Goal: Information Seeking & Learning: Learn about a topic

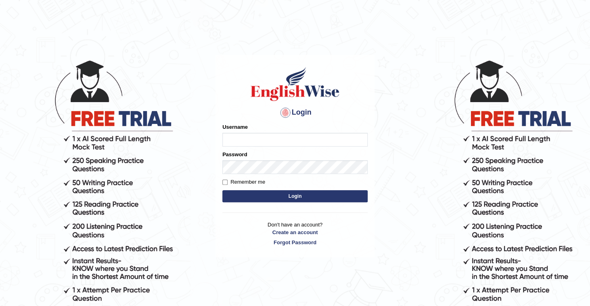
click at [256, 142] on input "Username" at bounding box center [294, 140] width 145 height 14
type input "rewatkarshivani"
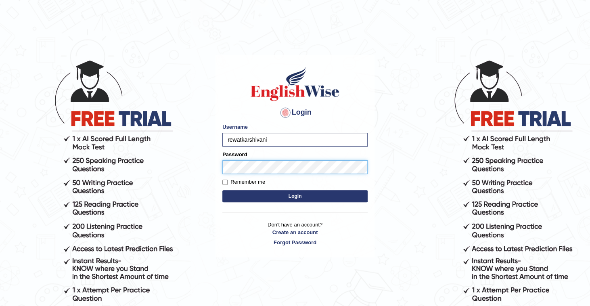
click at [222, 190] on button "Login" at bounding box center [294, 196] width 145 height 12
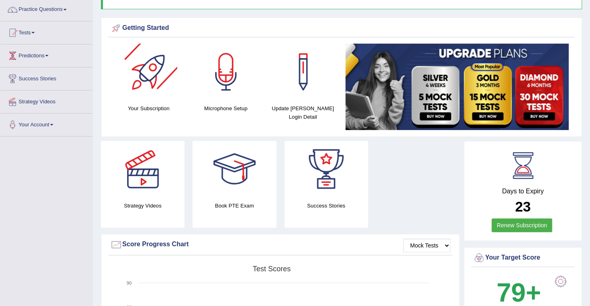
scroll to position [32, 0]
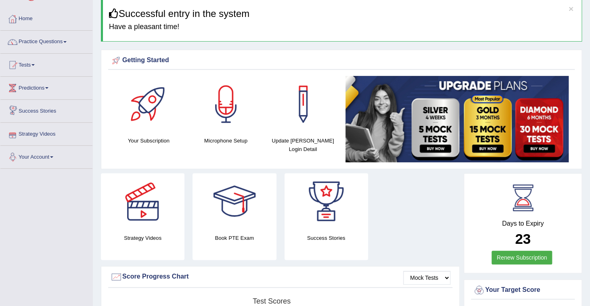
click at [30, 131] on link "Strategy Videos" at bounding box center [46, 133] width 92 height 20
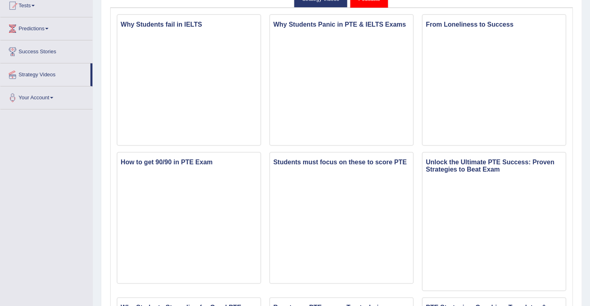
scroll to position [25, 0]
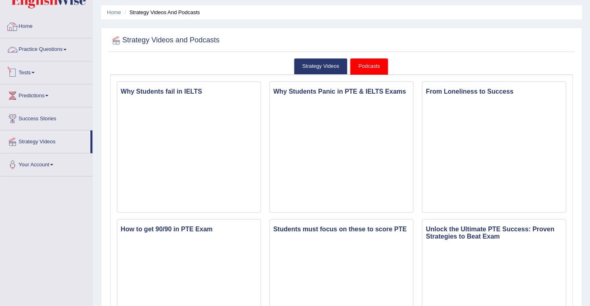
click at [48, 50] on link "Practice Questions" at bounding box center [46, 48] width 92 height 20
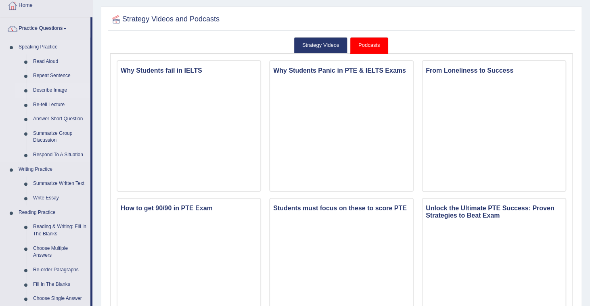
scroll to position [57, 0]
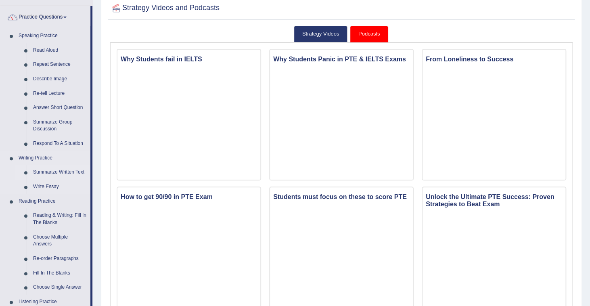
click at [47, 171] on link "Summarize Written Text" at bounding box center [59, 172] width 61 height 15
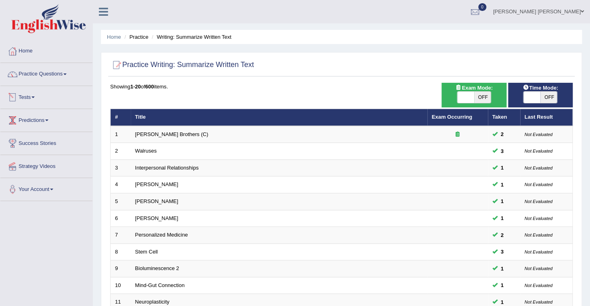
click at [29, 99] on link "Tests" at bounding box center [46, 96] width 92 height 20
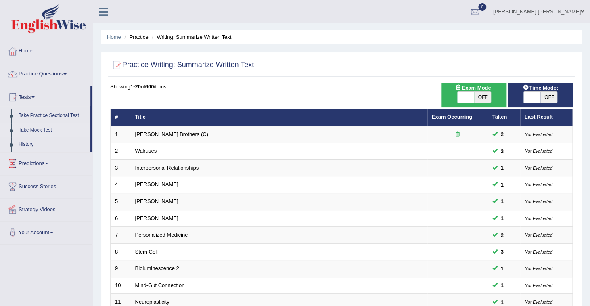
click at [37, 129] on link "Take Mock Test" at bounding box center [52, 130] width 75 height 15
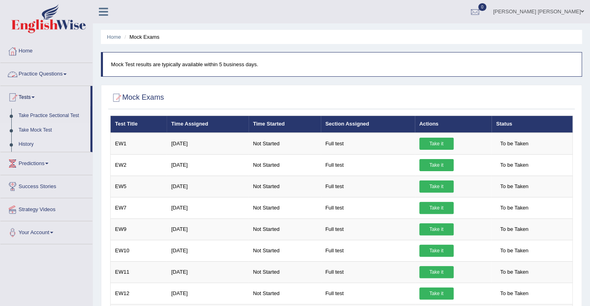
click at [27, 144] on link "History" at bounding box center [52, 144] width 75 height 15
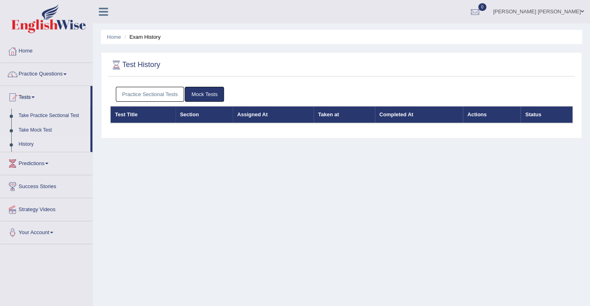
click at [152, 92] on link "Practice Sectional Tests" at bounding box center [150, 94] width 69 height 15
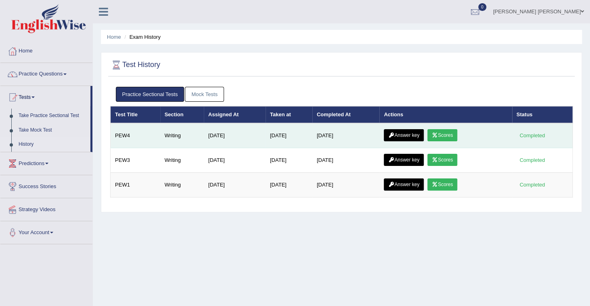
click at [451, 133] on link "Scores" at bounding box center [442, 135] width 30 height 12
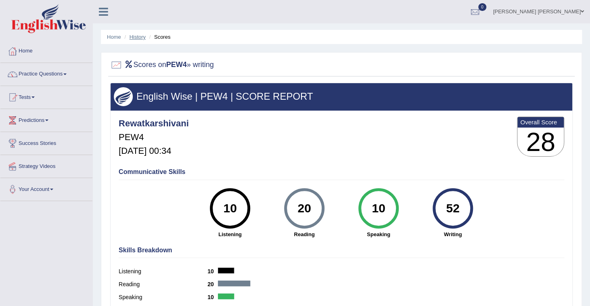
click at [139, 37] on link "History" at bounding box center [137, 37] width 16 height 6
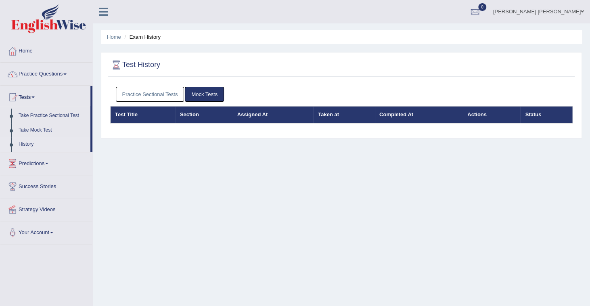
click at [152, 96] on link "Practice Sectional Tests" at bounding box center [150, 94] width 69 height 15
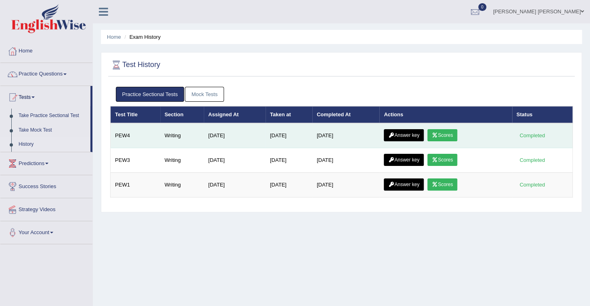
click at [409, 137] on link "Answer key" at bounding box center [404, 135] width 40 height 12
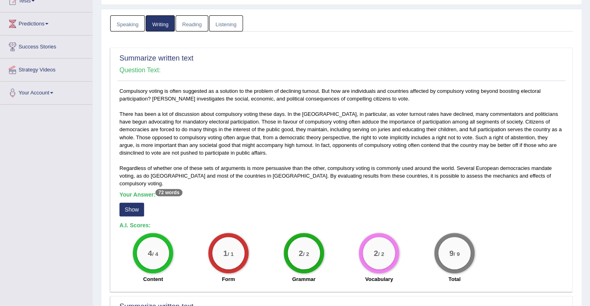
scroll to position [65, 0]
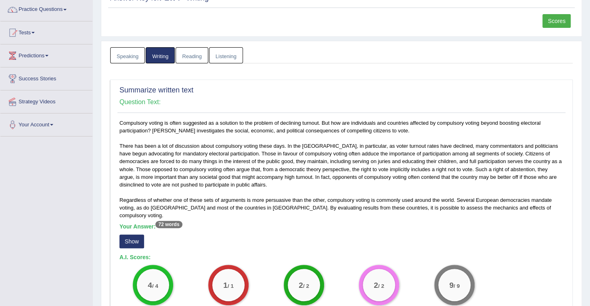
click at [133, 234] on button "Show" at bounding box center [131, 241] width 25 height 14
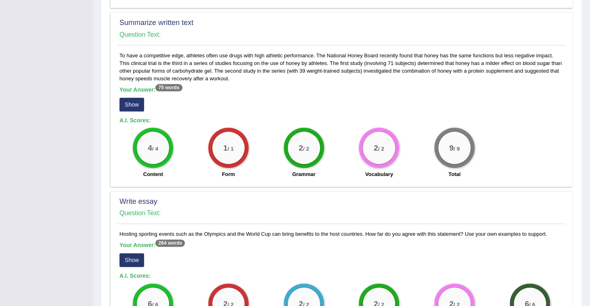
scroll to position [503, 0]
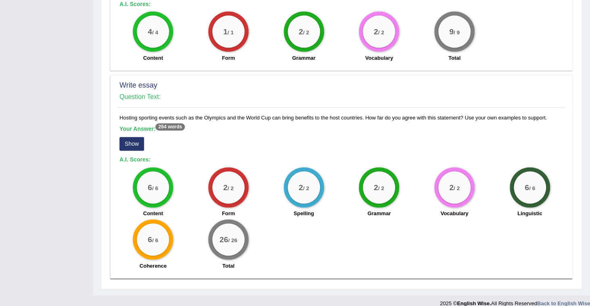
click at [128, 139] on button "Show" at bounding box center [131, 144] width 25 height 14
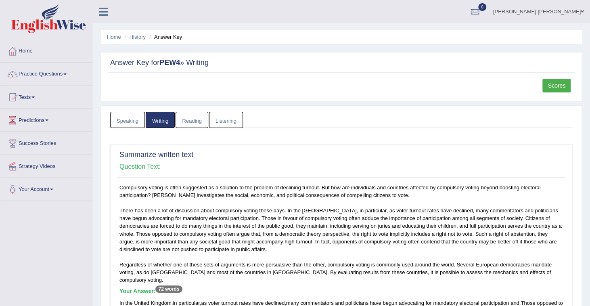
scroll to position [0, 0]
click at [189, 124] on link "Reading" at bounding box center [191, 120] width 32 height 17
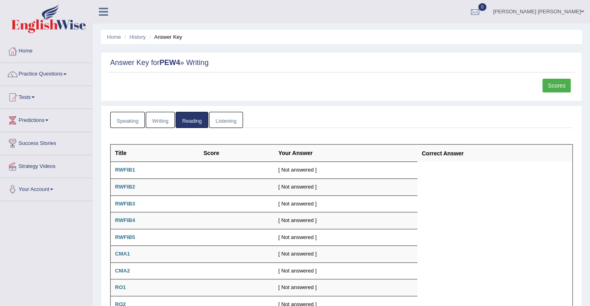
click at [164, 127] on div "Speaking Writing Reading Listening Title Question Audio Your Answer Transcript/…" at bounding box center [341, 268] width 466 height 312
click at [164, 126] on link "Writing" at bounding box center [160, 120] width 29 height 17
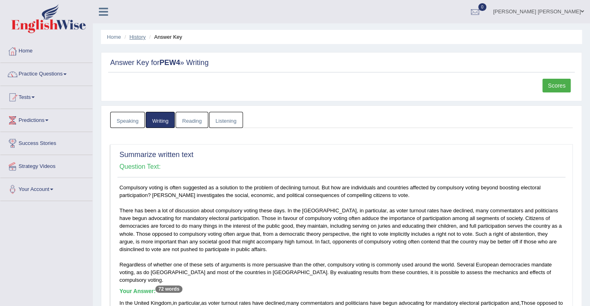
click at [142, 37] on link "History" at bounding box center [137, 37] width 16 height 6
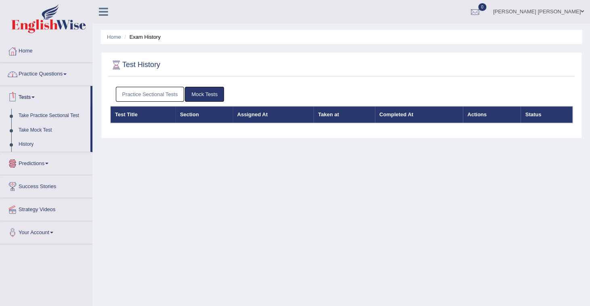
click at [39, 68] on link "Practice Questions" at bounding box center [46, 73] width 92 height 20
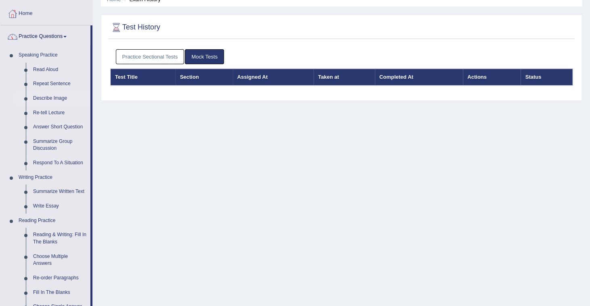
scroll to position [97, 0]
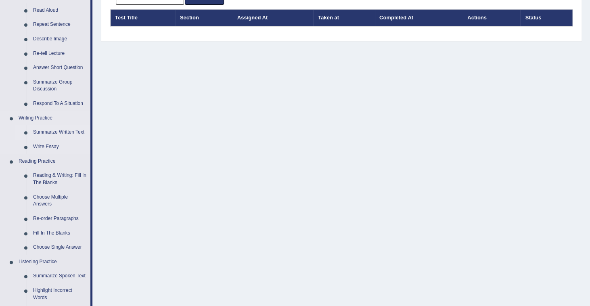
click at [60, 134] on link "Summarize Written Text" at bounding box center [59, 132] width 61 height 15
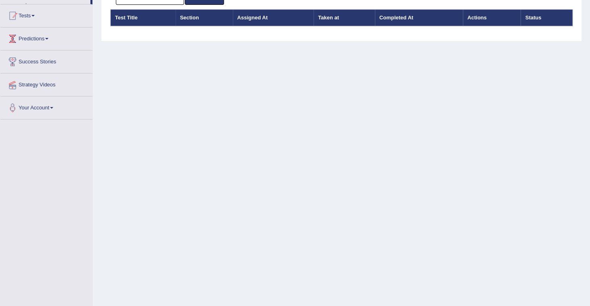
scroll to position [95, 0]
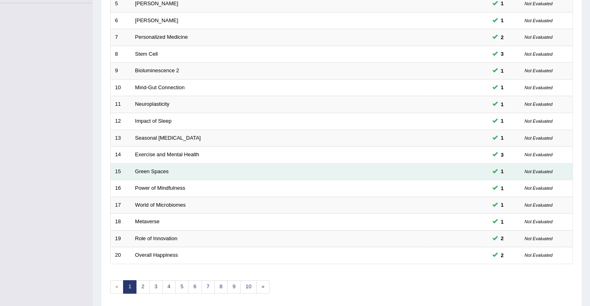
scroll to position [226, 0]
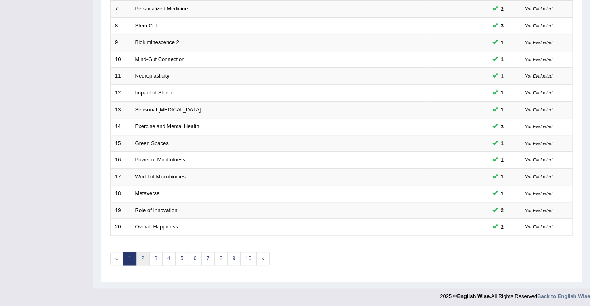
click at [145, 257] on link "2" at bounding box center [142, 258] width 13 height 13
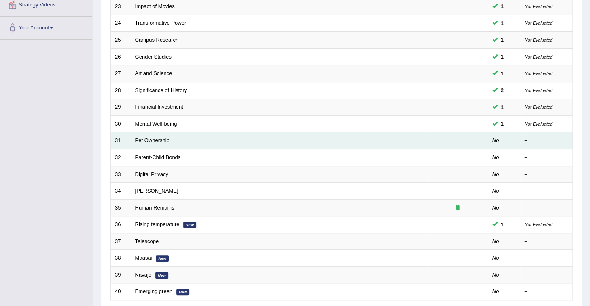
click at [165, 139] on link "Pet Ownership" at bounding box center [152, 140] width 34 height 6
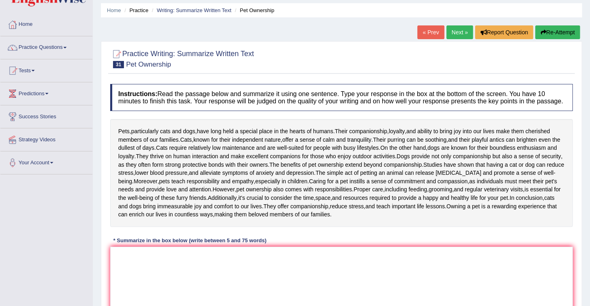
scroll to position [65, 0]
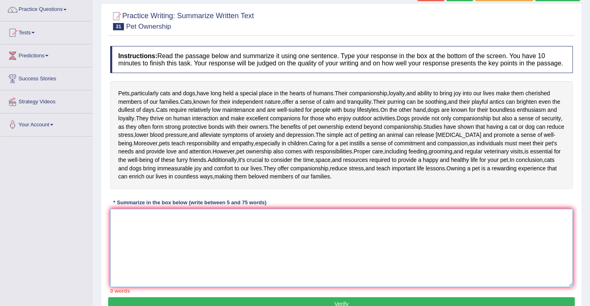
click at [196, 215] on textarea at bounding box center [341, 247] width 462 height 78
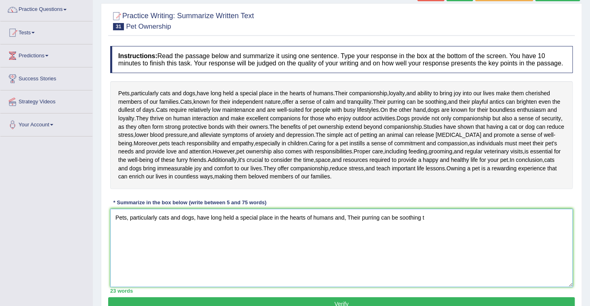
click at [453, 217] on textarea "Pets, particularly cats and dogs, have long held a special place in the hearts …" at bounding box center [341, 247] width 462 height 78
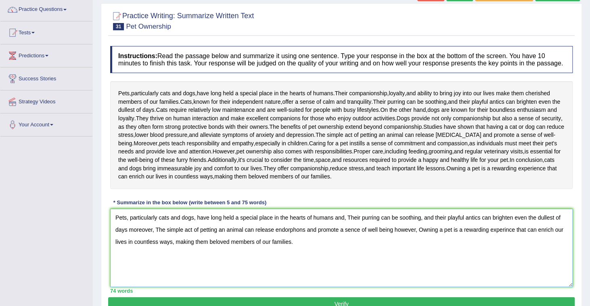
click at [296, 229] on textarea "Pets, particularly cats and dogs, have long held a special place in the hearts …" at bounding box center [341, 247] width 462 height 78
click at [500, 229] on textarea "Pets, particularly cats and dogs, have long held a special place in the hearts …" at bounding box center [341, 247] width 462 height 78
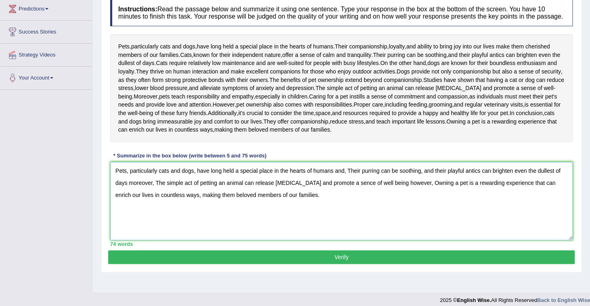
scroll to position [118, 0]
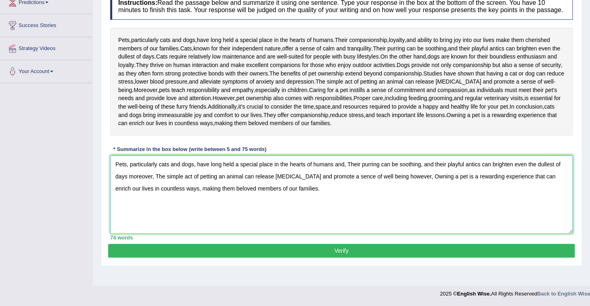
type textarea "Pets, particularly cats and dogs, have long held a special place in the hearts …"
click at [352, 248] on button "Verify" at bounding box center [341, 251] width 466 height 14
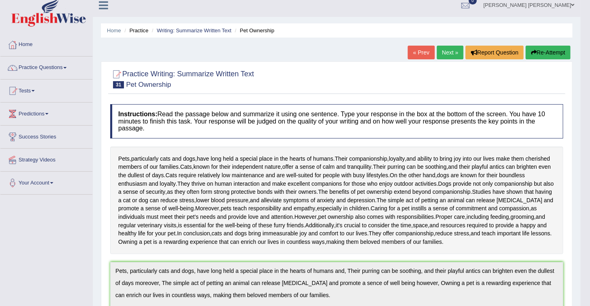
scroll to position [0, 0]
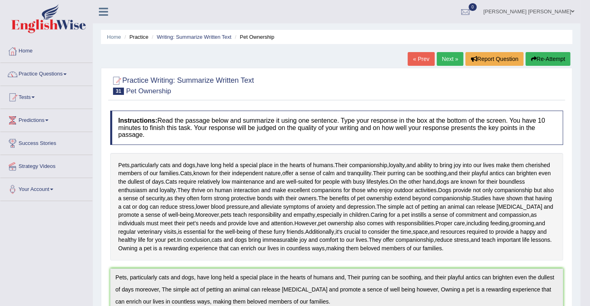
click at [445, 62] on link "Next »" at bounding box center [449, 59] width 27 height 14
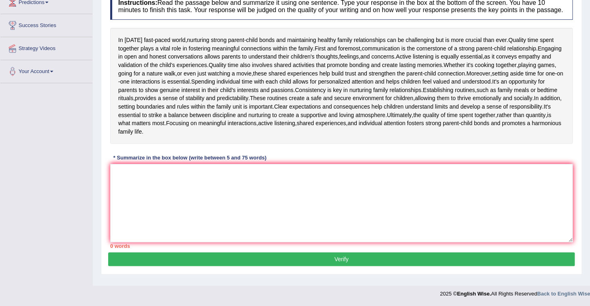
scroll to position [118, 0]
click at [172, 188] on textarea at bounding box center [341, 203] width 462 height 78
click at [143, 174] on textarea at bounding box center [341, 203] width 462 height 78
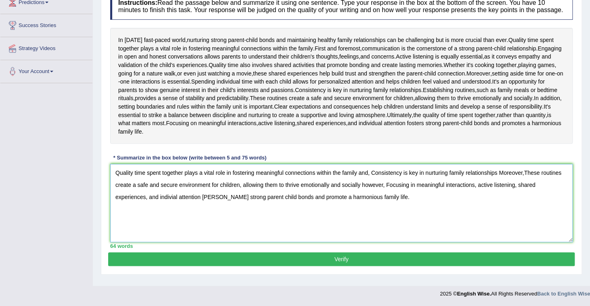
click at [525, 169] on textarea "Quality time spent together plays a vital role in fostering meaningful connecti…" at bounding box center [341, 203] width 462 height 78
click at [140, 196] on textarea "Quality time spent together plays a vital role in fostering meaningful connecti…" at bounding box center [341, 203] width 462 height 78
click at [190, 195] on textarea "Quality time spent together plays a vital role in fostering meaningful connecti…" at bounding box center [341, 203] width 462 height 78
type textarea "Quality time spent together plays a vital role in fostering meaningful connecti…"
click at [395, 258] on button "Verify" at bounding box center [341, 259] width 466 height 14
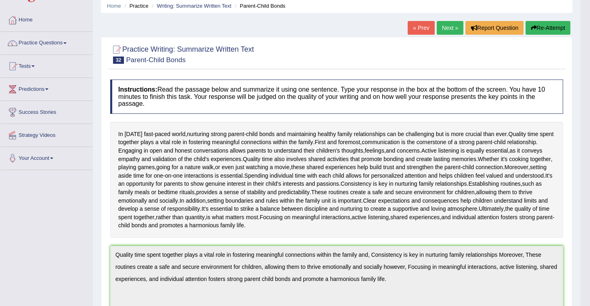
scroll to position [0, 0]
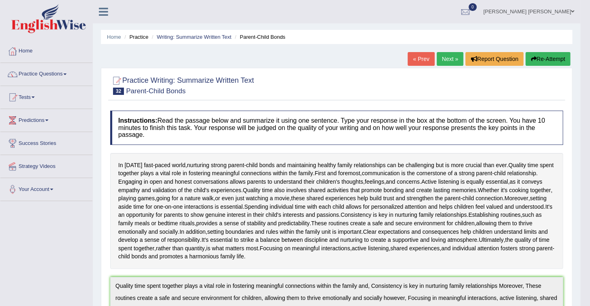
click at [444, 60] on link "Next »" at bounding box center [449, 59] width 27 height 14
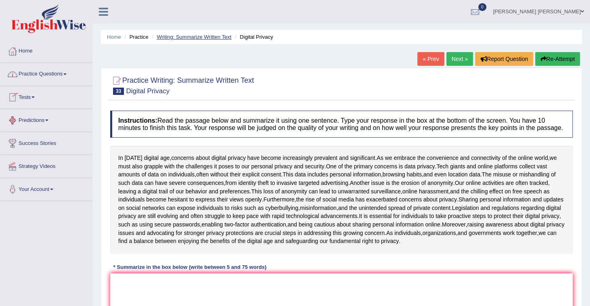
click at [197, 34] on link "Writing: Summarize Written Text" at bounding box center [193, 37] width 75 height 6
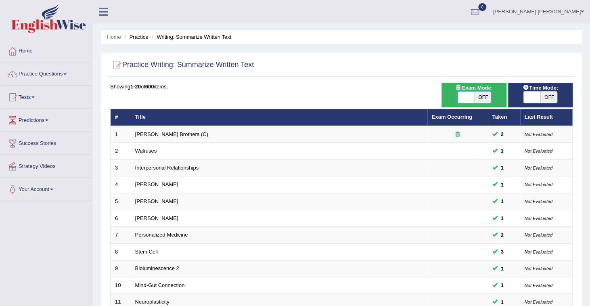
click at [473, 95] on span at bounding box center [465, 97] width 17 height 11
checkbox input "true"
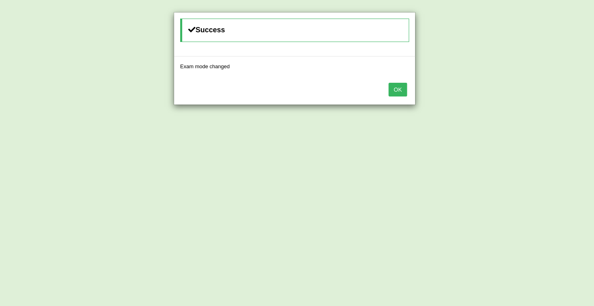
click at [543, 96] on div "Success Exam mode changed OK" at bounding box center [297, 153] width 594 height 306
click at [395, 89] on button "OK" at bounding box center [398, 90] width 19 height 14
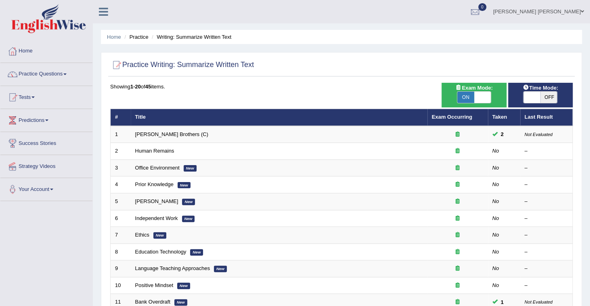
click at [534, 97] on span at bounding box center [531, 97] width 17 height 11
checkbox input "true"
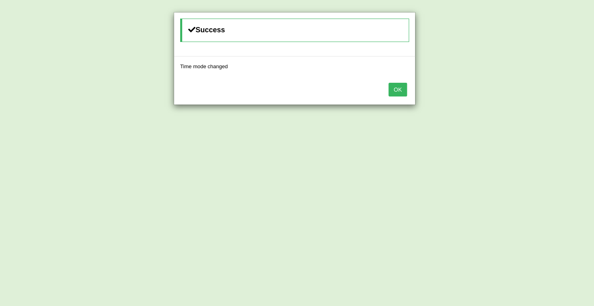
click at [397, 90] on button "OK" at bounding box center [398, 90] width 19 height 14
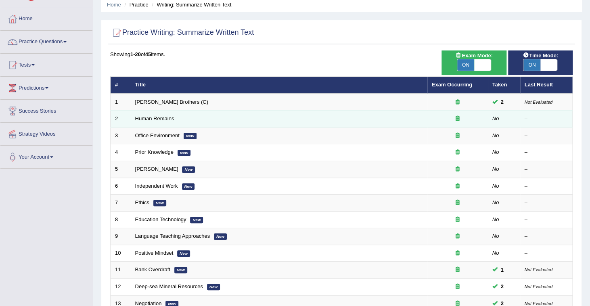
scroll to position [65, 0]
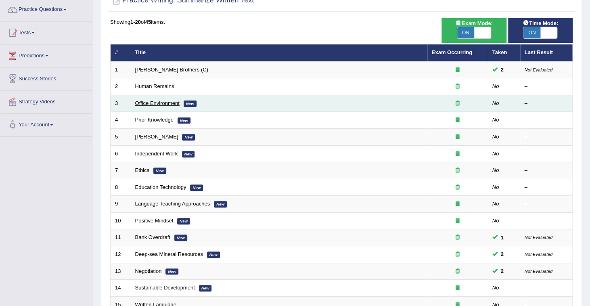
click at [167, 102] on link "Office Environment" at bounding box center [157, 103] width 44 height 6
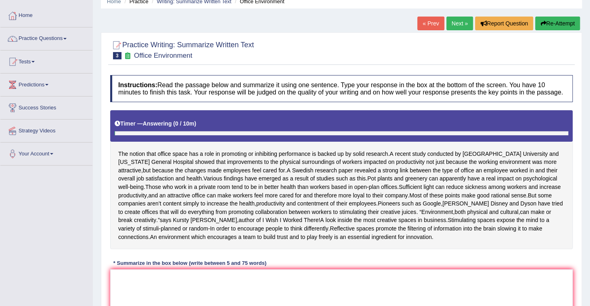
scroll to position [97, 0]
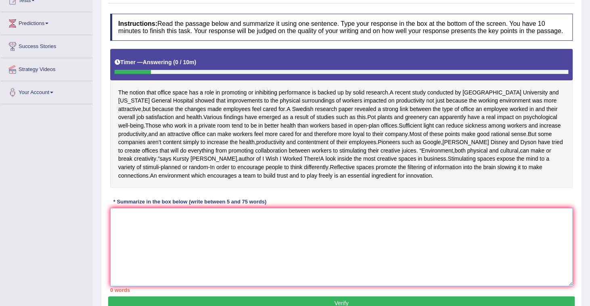
click at [149, 221] on textarea at bounding box center [341, 247] width 462 height 78
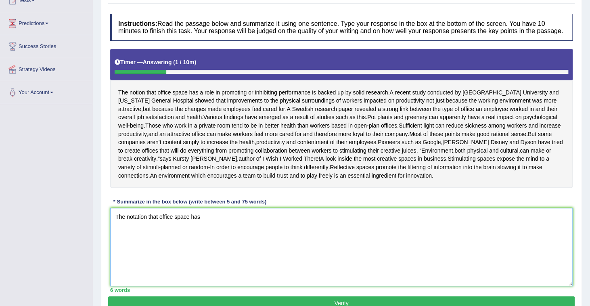
click at [137, 224] on textarea "The notation that office space has" at bounding box center [341, 247] width 462 height 78
click at [202, 223] on textarea "The notion that office space has" at bounding box center [341, 247] width 462 height 78
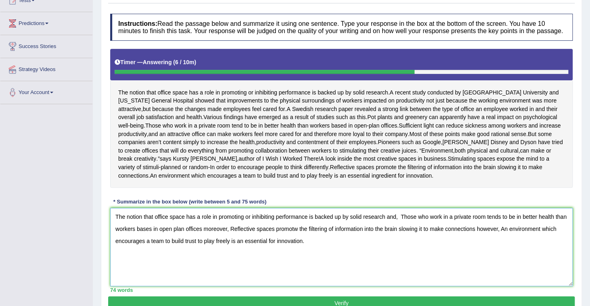
click at [296, 236] on textarea "The notion that office space has a role in promoting or inhibiting performance …" at bounding box center [341, 247] width 462 height 78
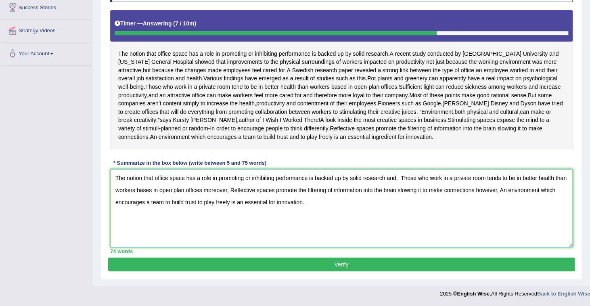
type textarea "The notion that office space has a role in promoting or inhibiting performance …"
click at [301, 270] on button "Verify" at bounding box center [341, 264] width 466 height 14
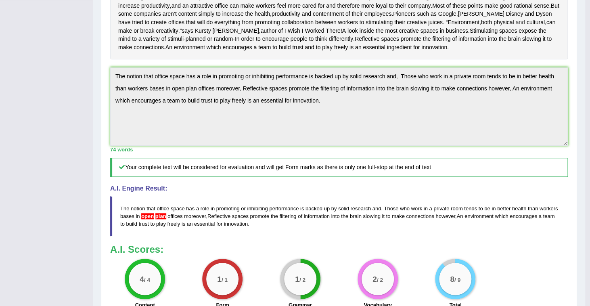
scroll to position [202, 0]
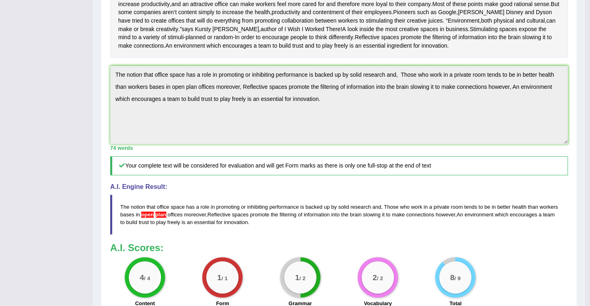
click at [21, 84] on div "Toggle navigation Home Practice Questions Speaking Practice Read Aloud Repeat S…" at bounding box center [292, 90] width 585 height 585
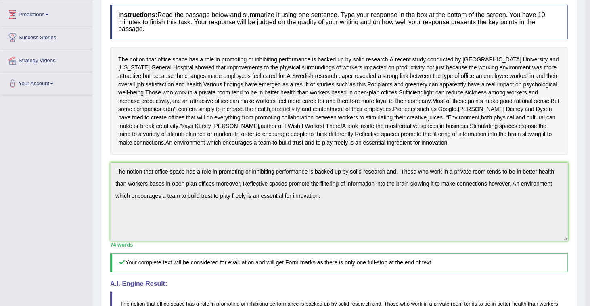
scroll to position [9, 0]
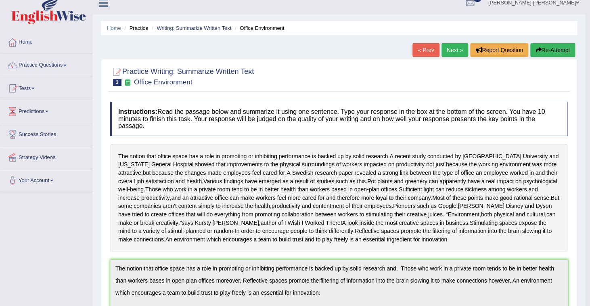
click at [548, 52] on button "Re-Attempt" at bounding box center [552, 50] width 45 height 14
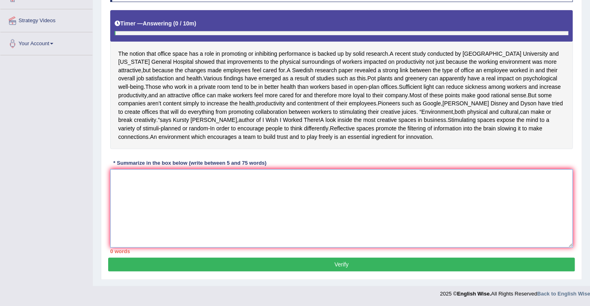
click at [201, 192] on textarea at bounding box center [341, 208] width 462 height 78
paste textarea "The notion that office space has a role in promoting or inhibiting performance …"
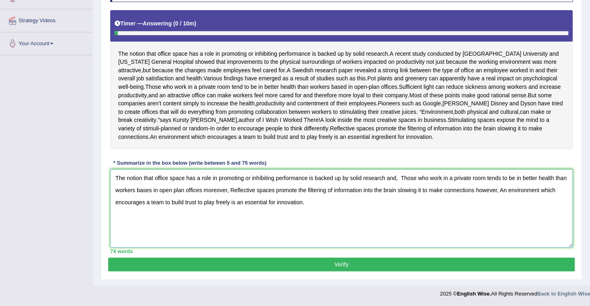
click at [171, 190] on textarea "The notion that office space has a role in promoting or inhibiting performance …" at bounding box center [341, 208] width 462 height 78
type textarea "The notion that office space has a role in promoting or inhibiting performance …"
click at [439, 262] on button "Verify" at bounding box center [341, 264] width 466 height 14
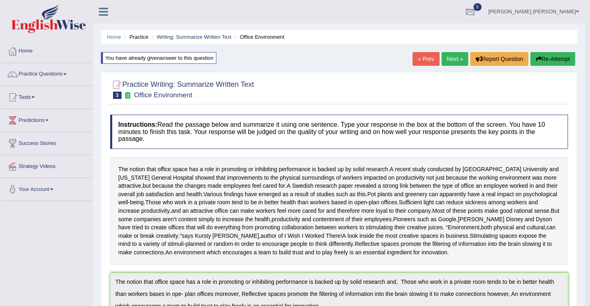
click at [518, 10] on link "Shivani Gulabrao Rewatkar" at bounding box center [533, 10] width 103 height 21
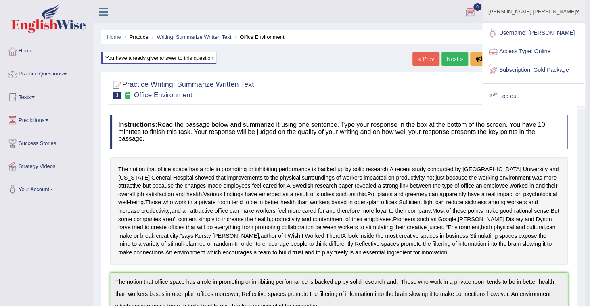
click at [528, 106] on link "Log out" at bounding box center [533, 96] width 101 height 19
